Goal: Contribute content: Contribute content

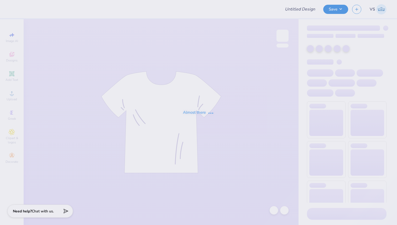
type input "ZTA DADS WKND"
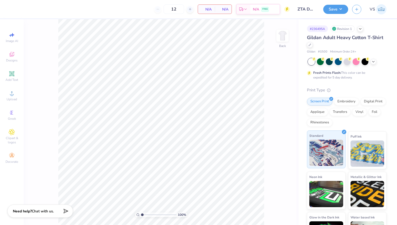
click at [330, 154] on img at bounding box center [326, 153] width 34 height 26
click at [343, 10] on button "Save" at bounding box center [335, 8] width 25 height 9
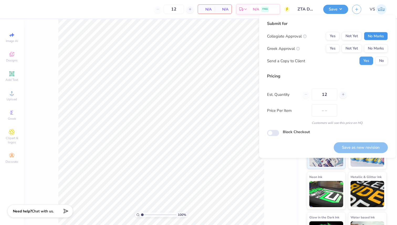
click at [377, 39] on button "No Marks" at bounding box center [376, 36] width 24 height 8
click at [377, 46] on button "No Marks" at bounding box center [376, 48] width 24 height 8
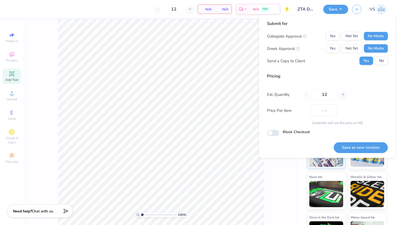
click at [5, 74] on div "Add Text" at bounding box center [12, 76] width 18 height 15
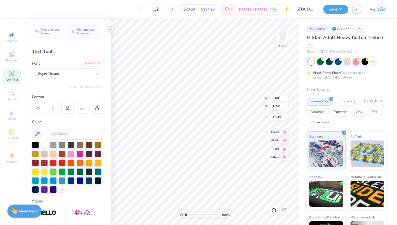
click at [111, 28] on icon at bounding box center [111, 29] width 4 height 4
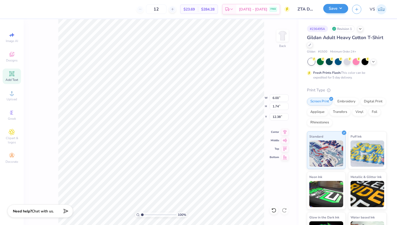
click at [343, 9] on button "Save" at bounding box center [335, 8] width 25 height 9
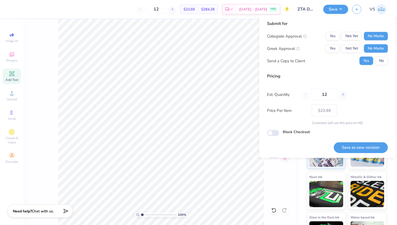
click at [374, 116] on div "Price Per Item $23.69" at bounding box center [327, 110] width 121 height 12
click at [365, 147] on button "Save as new revision" at bounding box center [361, 147] width 54 height 11
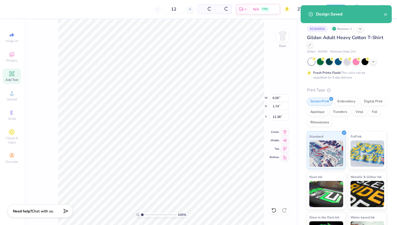
type input "– –"
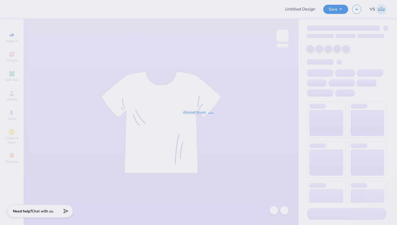
type input "ZTA DADS WKND"
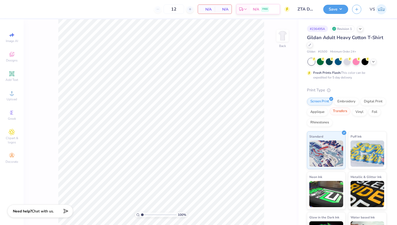
click at [333, 115] on div "Transfers" at bounding box center [339, 111] width 21 height 8
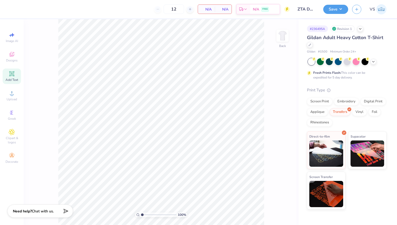
click at [7, 76] on div "Add Text" at bounding box center [12, 76] width 18 height 15
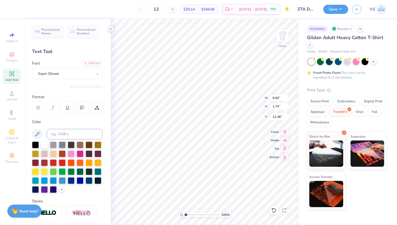
click at [111, 30] on polyline at bounding box center [110, 29] width 1 height 2
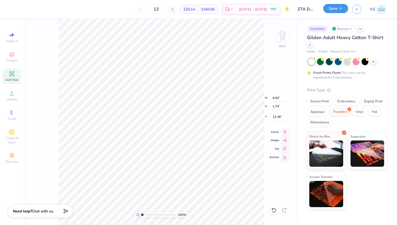
click at [338, 9] on button "Save" at bounding box center [335, 8] width 25 height 9
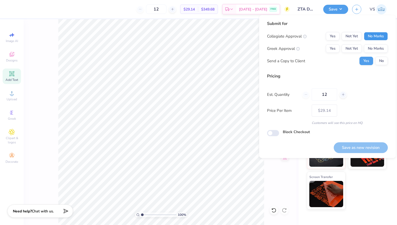
click at [376, 37] on button "No Marks" at bounding box center [376, 36] width 24 height 8
click at [376, 49] on button "No Marks" at bounding box center [376, 48] width 24 height 8
click at [360, 80] on div "Pricing Est. Quantity 12 Price Per Item $29.14 Customers will see this price on…" at bounding box center [327, 99] width 121 height 52
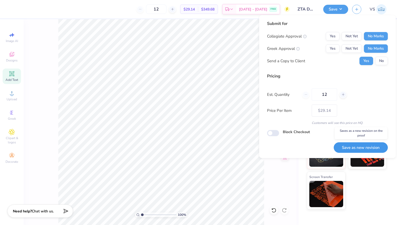
click at [367, 148] on button "Save as new revision" at bounding box center [361, 147] width 54 height 11
type input "– –"
